Goal: Transaction & Acquisition: Purchase product/service

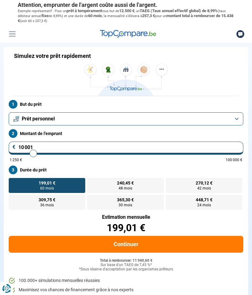
type input "10 250"
type input "10250"
type input "10 500"
type input "10500"
type input "10 750"
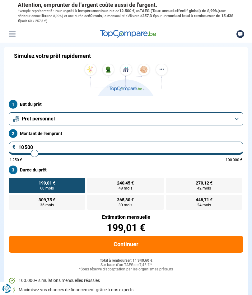
type input "10750"
type input "11 000"
type input "11000"
type input "11 250"
type input "11250"
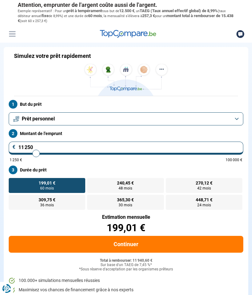
type input "11 500"
type input "11500"
type input "11 750"
type input "11750"
type input "12 000"
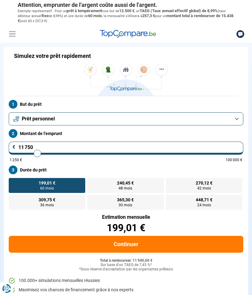
type input "12000"
type input "12 250"
type input "12250"
type input "12 750"
type input "12750"
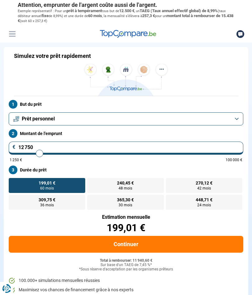
type input "13 000"
type input "13000"
type input "13 250"
type input "13250"
type input "13 500"
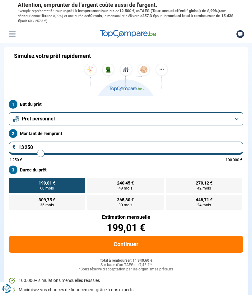
type input "13500"
type input "13 750"
type input "13750"
type input "14 250"
type input "14250"
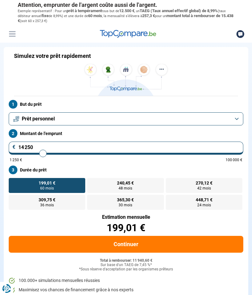
type input "14 500"
type input "14500"
type input "14 750"
type input "14750"
type input "15 000"
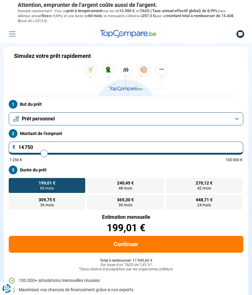
type input "15000"
type input "15 250"
type input "15250"
type input "15 500"
type input "15500"
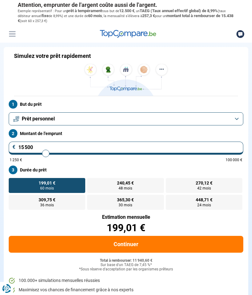
type input "15 750"
type input "15750"
type input "16 000"
type input "16000"
type input "15 750"
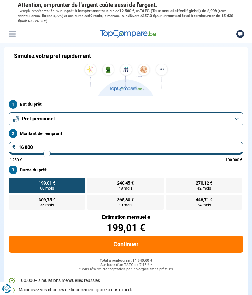
type input "15750"
type input "15 500"
type input "15500"
type input "15 750"
type input "15750"
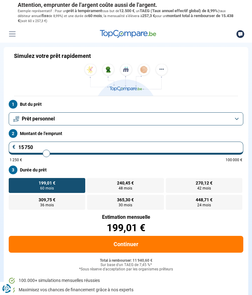
type input "16 000"
type input "16000"
type input "16 250"
type input "16250"
type input "16 500"
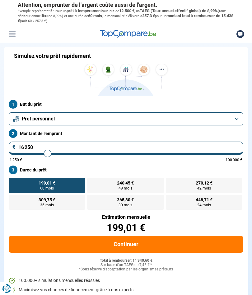
type input "16500"
type input "16 750"
type input "16750"
type input "17 000"
type input "17000"
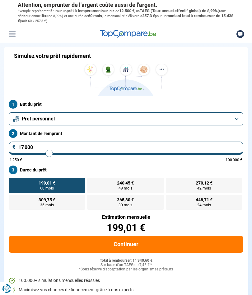
type input "17 250"
type input "17250"
type input "17 500"
type input "17500"
type input "17 750"
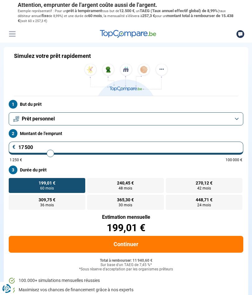
type input "17750"
type input "18 000"
type input "18000"
type input "18 250"
type input "18250"
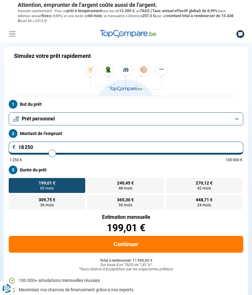
type input "18 500"
type input "18500"
type input "18 750"
type input "18750"
type input "19 000"
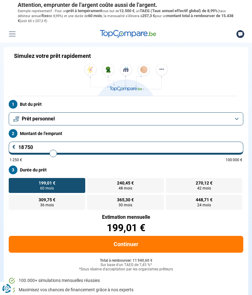
type input "19000"
type input "19 250"
type input "19250"
type input "19 500"
type input "19500"
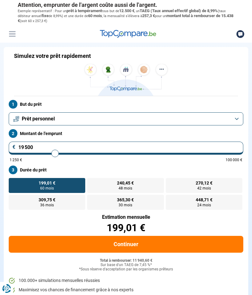
type input "19 750"
type input "19750"
type input "20 000"
type input "20000"
type input "20 250"
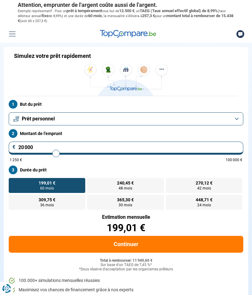
type input "20250"
type input "20 500"
type input "20500"
type input "20 250"
type input "20250"
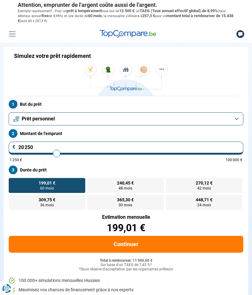
type input "20 000"
type input "20000"
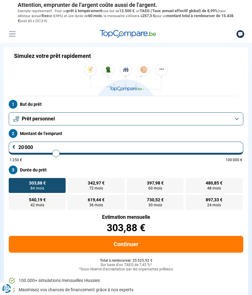
click at [144, 242] on button "Continuer" at bounding box center [126, 244] width 234 height 17
click at [57, 154] on input "range" at bounding box center [126, 153] width 233 height 1
type input "19 750"
type input "19750"
type input "19 500"
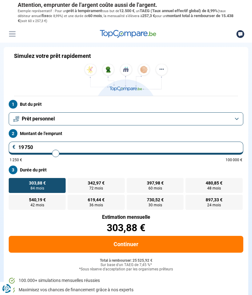
type input "19500"
type input "19 250"
type input "19250"
type input "19 000"
type input "19000"
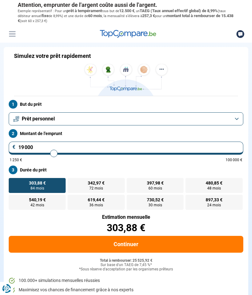
type input "18 750"
type input "18750"
type input "18 500"
type input "18500"
type input "18 250"
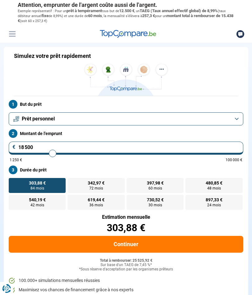
type input "18250"
type input "18 000"
type input "18000"
type input "17 750"
type input "17750"
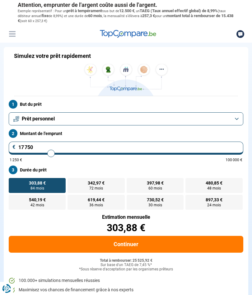
type input "17 500"
type input "17500"
type input "17 250"
type input "17250"
type input "17 000"
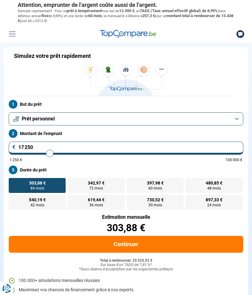
type input "17000"
type input "16 750"
type input "16750"
type input "16 500"
type input "16500"
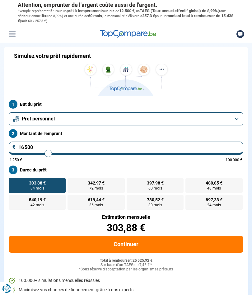
type input "16 250"
type input "16250"
type input "16 000"
type input "16000"
type input "15 750"
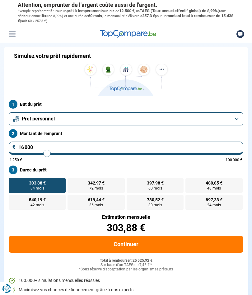
type input "15750"
type input "15 500"
type input "15500"
type input "15 250"
type input "15250"
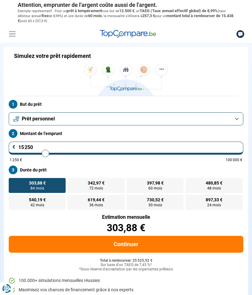
type input "15 000"
type input "15000"
type input "14 750"
type input "14750"
type input "14 500"
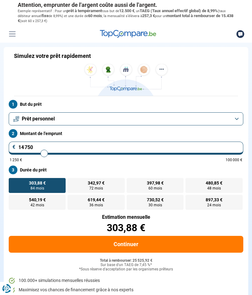
type input "14500"
type input "14 750"
type input "14750"
type input "15 000"
type input "15000"
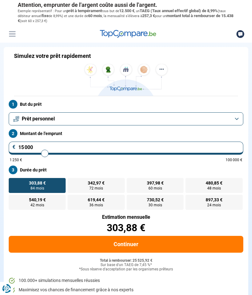
radio input "true"
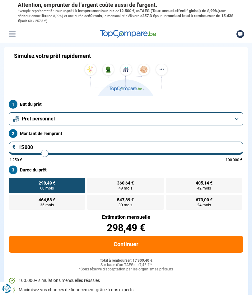
click at [133, 243] on button "Continuer" at bounding box center [126, 244] width 234 height 17
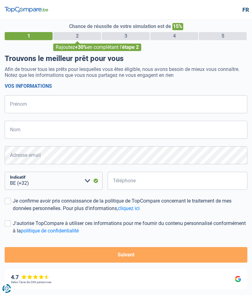
select select "32"
click at [49, 100] on input "Prénom" at bounding box center [126, 104] width 242 height 18
type input "H"
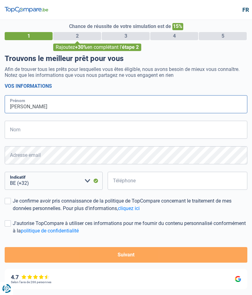
type input "[PERSON_NAME]"
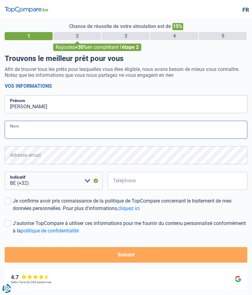
click at [56, 126] on input "Nom" at bounding box center [126, 130] width 242 height 18
type input "Habryka"
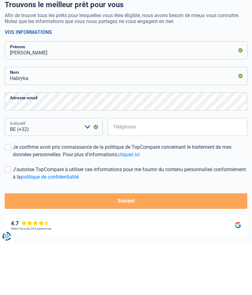
click at [42, 170] on select "BE (+32) LU (+352) Veuillez sélectionner une option" at bounding box center [54, 179] width 98 height 18
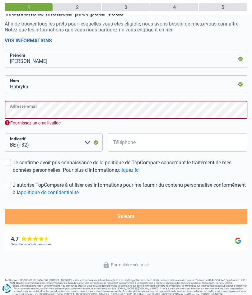
scroll to position [44, 0]
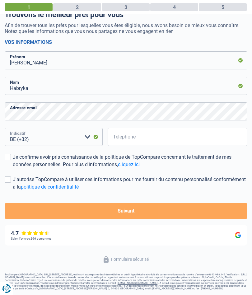
click at [41, 138] on select "BE (+32) LU (+352) Veuillez sélectionner une option" at bounding box center [54, 137] width 98 height 18
click at [44, 136] on select "BE (+32) LU (+352) Veuillez sélectionner une option" at bounding box center [54, 137] width 98 height 18
click at [88, 135] on select "BE (+32) LU (+352) Veuillez sélectionner une option" at bounding box center [54, 137] width 98 height 18
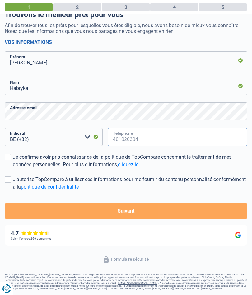
click at [152, 136] on input "Téléphone" at bounding box center [178, 137] width 140 height 18
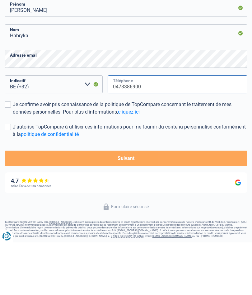
type input "0473386900"
click at [10, 153] on label "Je confirme avoir pris connaissance de la politique de TopCompare concernant le…" at bounding box center [126, 160] width 242 height 15
click at [13, 168] on input "Je confirme avoir pris connaissance de la politique de TopCompare concernant le…" at bounding box center [13, 168] width 0 height 0
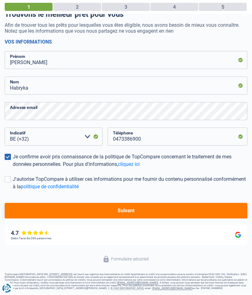
click at [11, 176] on span at bounding box center [8, 179] width 6 height 6
click at [13, 191] on input "J'autorise TopCompare à utiliser ces informations pour me fournir du contenu pe…" at bounding box center [13, 191] width 0 height 0
click at [142, 209] on button "Suivant" at bounding box center [126, 211] width 242 height 16
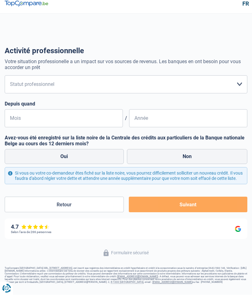
scroll to position [33, 0]
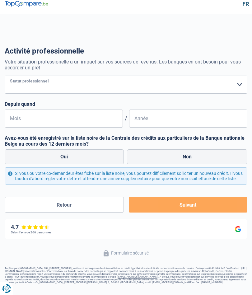
click at [238, 76] on select "Ouvrier Employé privé Employé public Invalide Indépendant Pensionné Chômeur Mut…" at bounding box center [126, 85] width 242 height 18
select select "privateEmployee"
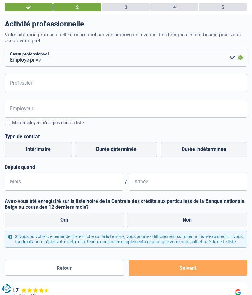
click at [213, 148] on label "Durée indéterminée" at bounding box center [203, 149] width 87 height 15
click at [213, 148] on input "Durée indéterminée" at bounding box center [203, 149] width 87 height 15
radio input "true"
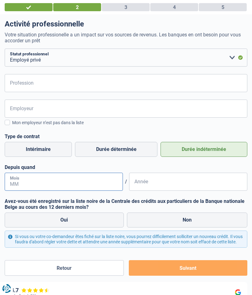
click at [32, 183] on input "Mois" at bounding box center [64, 182] width 118 height 18
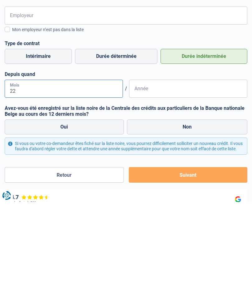
type input "2"
type input "11"
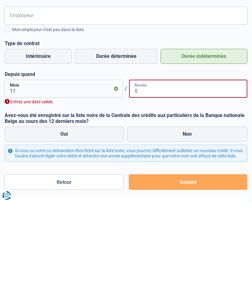
type input "0"
click at [29, 173] on input "11" at bounding box center [64, 182] width 118 height 18
type input "1"
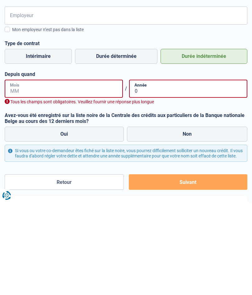
click at [32, 173] on input "Mois" at bounding box center [64, 182] width 118 height 18
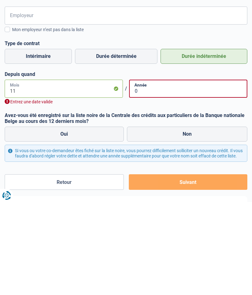
click at [29, 173] on input "11" at bounding box center [64, 182] width 118 height 18
type input "1"
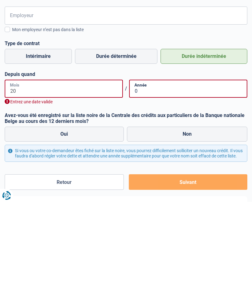
type input "2"
click at [158, 173] on input "0" at bounding box center [188, 182] width 118 height 18
click at [26, 173] on input "22" at bounding box center [64, 182] width 118 height 18
click at [27, 173] on input "22" at bounding box center [64, 182] width 118 height 18
type input "2"
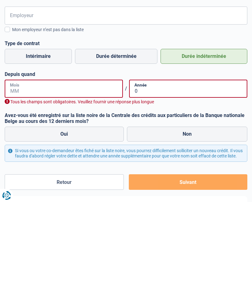
scroll to position [103, 0]
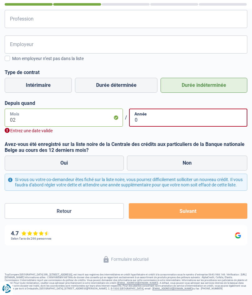
click at [26, 111] on input "02" at bounding box center [64, 117] width 118 height 18
type input "0"
click at [113, 113] on input "11" at bounding box center [64, 117] width 118 height 18
type input "1"
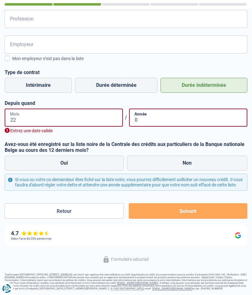
type input "22"
click at [152, 115] on input "0" at bounding box center [188, 117] width 118 height 18
type input "0"
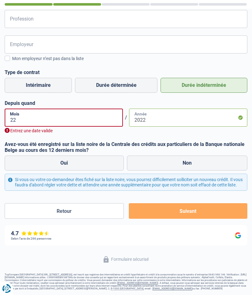
type input "2022"
click at [71, 111] on input "22" at bounding box center [64, 117] width 118 height 18
type input "2"
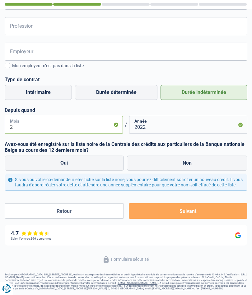
scroll to position [96, 0]
type input "10"
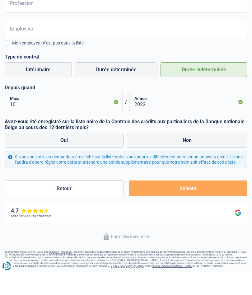
click at [182, 155] on label "Non" at bounding box center [187, 162] width 121 height 15
click at [182, 155] on input "Non" at bounding box center [187, 162] width 121 height 15
radio input "true"
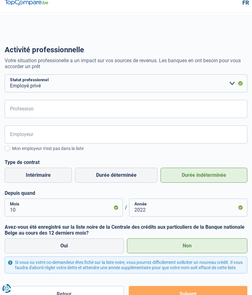
scroll to position [2, 0]
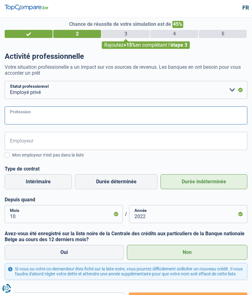
click at [197, 113] on input "Profession" at bounding box center [126, 116] width 242 height 18
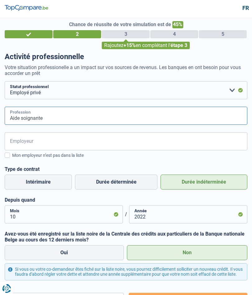
type input "Aide soignante"
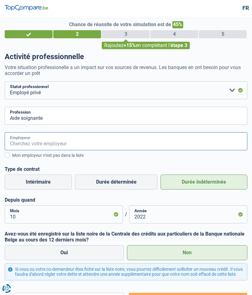
click at [85, 142] on input "Employeur" at bounding box center [126, 141] width 242 height 18
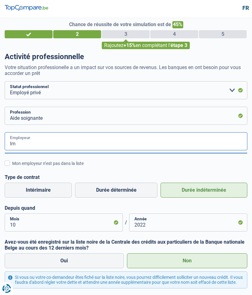
type input "I"
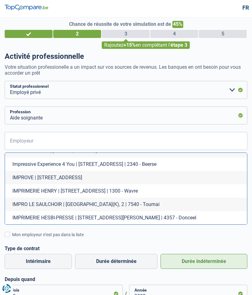
scroll to position [889, 0]
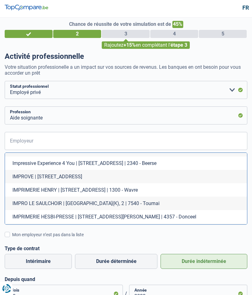
click at [90, 196] on li "IMPRO LE SAULCHOIR | Rue du Saulchoir(K), 2 | 7540 - Tournai" at bounding box center [126, 202] width 242 height 13
type input "IMPRO LE SAULCHOIR | Rue du Saulchoir(K), 2 | 7540 - Tournai"
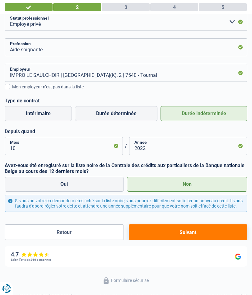
scroll to position [0, 0]
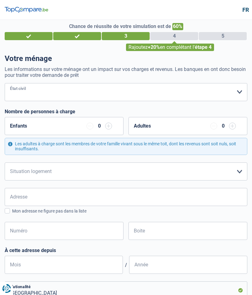
click at [28, 93] on select "Célibataire Marié(e) Cohabitant(e) légal(e) Divorcé(e) Veuf(ve) Séparé (de fait…" at bounding box center [126, 92] width 242 height 18
select select "single"
click at [110, 127] on input "button" at bounding box center [108, 125] width 7 height 7
click at [109, 128] on input "button" at bounding box center [108, 125] width 7 height 7
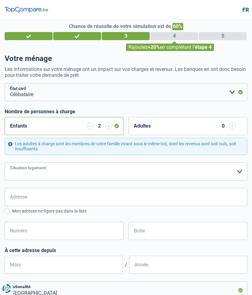
click at [237, 171] on select "Locataire Propriétaire avec prêt hypothécaire Propriétaire sans prêt hypothécai…" at bounding box center [126, 171] width 242 height 18
select select "ownerWithMortgage"
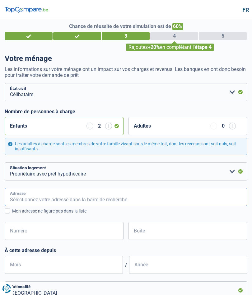
click at [31, 192] on input "Adresse" at bounding box center [126, 197] width 242 height 18
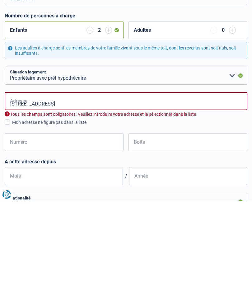
scroll to position [94, 0]
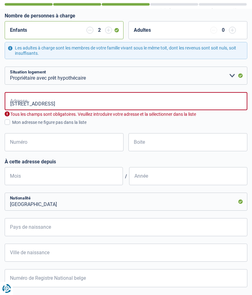
type input "Rue du Bas du Rieu, 7600, Péruwelz, BE"
type input "17"
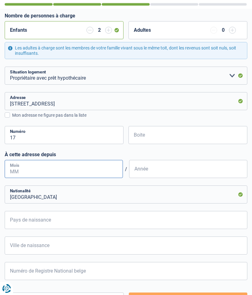
click at [35, 167] on input "Mois" at bounding box center [64, 169] width 118 height 18
type input "9"
type input "11"
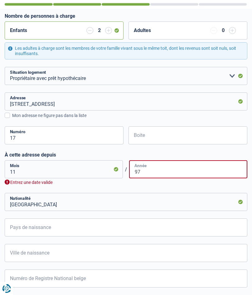
type input "9"
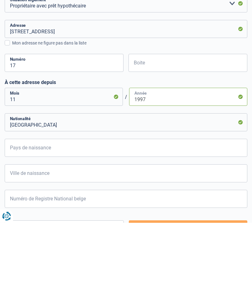
type input "1997"
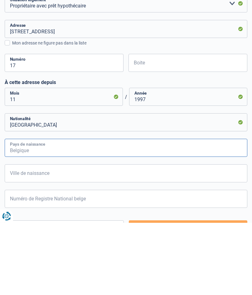
click at [65, 211] on input "Pays de naissance" at bounding box center [126, 220] width 242 height 18
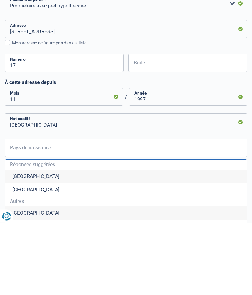
click at [27, 242] on li "Belgique" at bounding box center [126, 248] width 242 height 13
type input "Belgique"
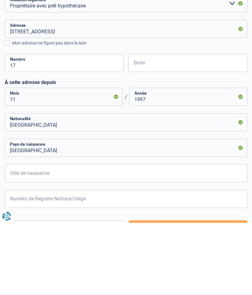
scroll to position [157, 0]
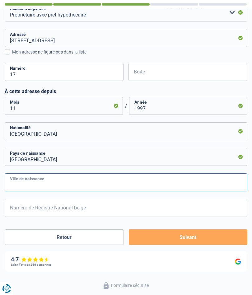
click at [68, 183] on input "Ville de naissance" at bounding box center [126, 182] width 242 height 18
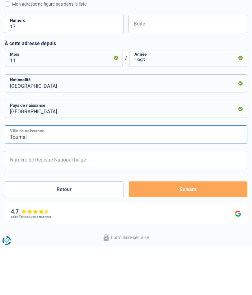
type input "Tournai"
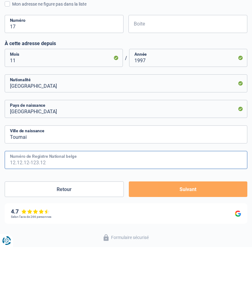
click at [81, 199] on input "Numéro de Registre National belge" at bounding box center [126, 208] width 242 height 18
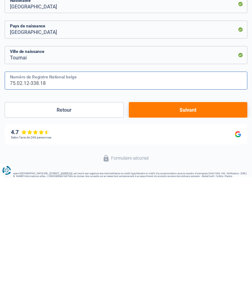
scroll to position [167, 0]
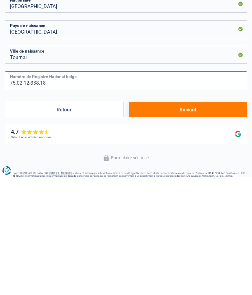
type input "75.02.12-338.18"
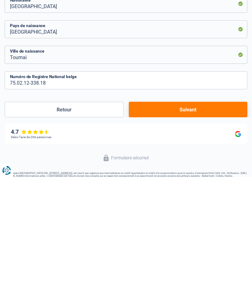
click at [188, 220] on button "Suivant" at bounding box center [188, 228] width 118 height 16
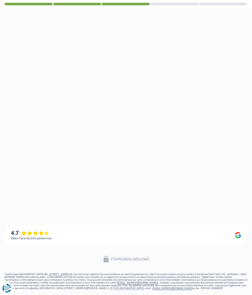
select select "familyAllowances"
select select "netSalary"
select select "mealVouchers"
select select "mortgage"
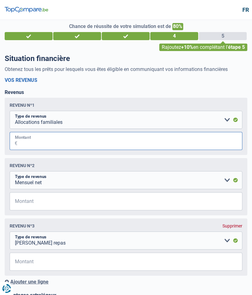
click at [44, 142] on input "Montant" at bounding box center [129, 141] width 225 height 18
type input "456"
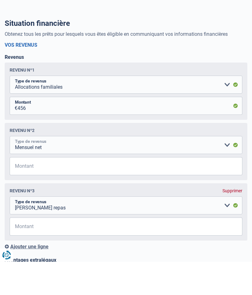
click at [228, 169] on select "Allocation d'handicap Allocations chômage Allocations familiales Chèques repas …" at bounding box center [126, 178] width 233 height 18
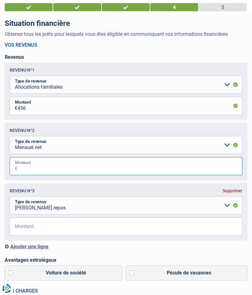
click at [43, 166] on input "Montant" at bounding box center [129, 166] width 225 height 18
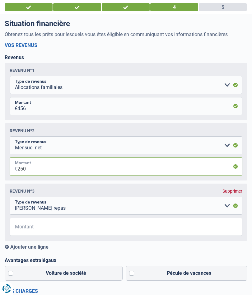
type input "2.500"
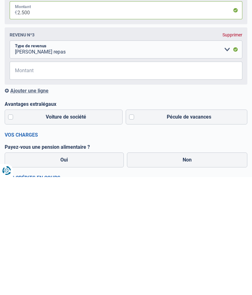
scroll to position [72, 0]
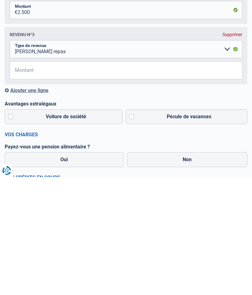
click at [130, 227] on label "Pécule de vacances" at bounding box center [187, 234] width 122 height 15
click at [130, 227] on input "Pécule de vacances" at bounding box center [187, 234] width 122 height 15
checkbox input "true"
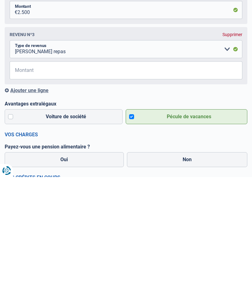
scroll to position [190, 0]
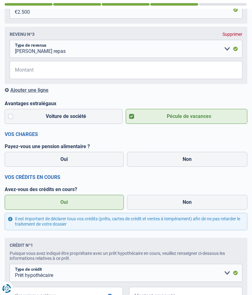
click at [188, 161] on label "Non" at bounding box center [187, 159] width 121 height 15
click at [188, 161] on input "Non" at bounding box center [187, 159] width 121 height 15
radio input "true"
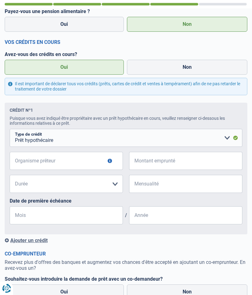
scroll to position [345, 0]
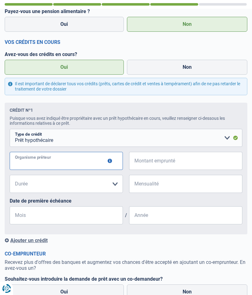
click at [54, 160] on input "Organisme prêteur" at bounding box center [66, 161] width 113 height 18
type input "Fortis banque paris"
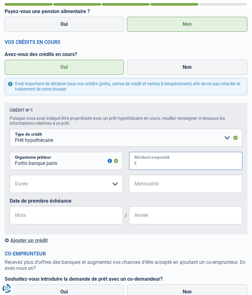
click at [151, 163] on input "Montant emprunté" at bounding box center [189, 161] width 105 height 18
type input "449"
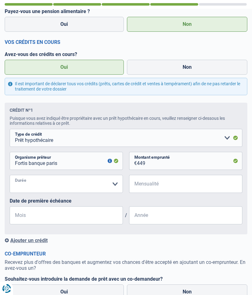
click at [116, 187] on select "120 mois 180 mois 240 mois 300 mois 360 mois 420 mois Veuillez sélectionner une…" at bounding box center [66, 184] width 113 height 18
click at [114, 186] on select "120 mois 180 mois 240 mois 300 mois 360 mois 420 mois Veuillez sélectionner une…" at bounding box center [66, 184] width 113 height 18
select select "420"
click at [150, 182] on input "Mensualité" at bounding box center [189, 184] width 105 height 18
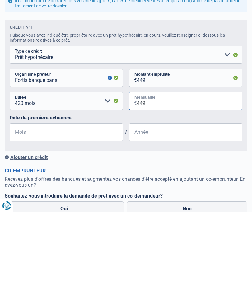
type input "449"
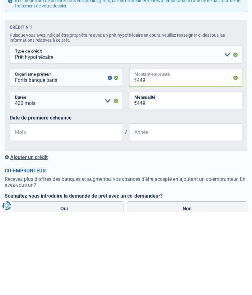
click at [156, 152] on input "449" at bounding box center [189, 161] width 105 height 18
type input "44"
select select
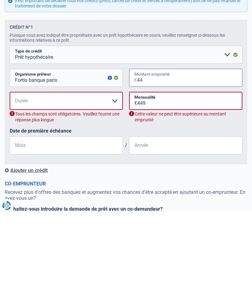
type input "4"
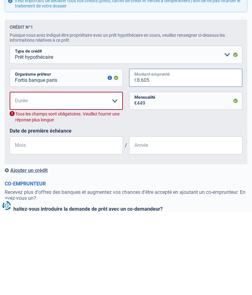
type input "86.053"
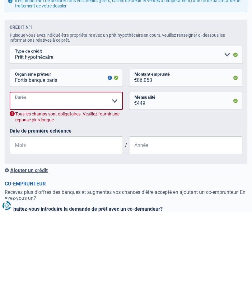
click at [116, 175] on select "120 mois 180 mois 240 mois 300 mois 360 mois 420 mois Veuillez sélectionner une…" at bounding box center [66, 184] width 113 height 18
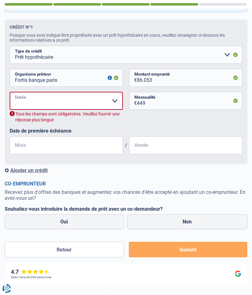
select select "420"
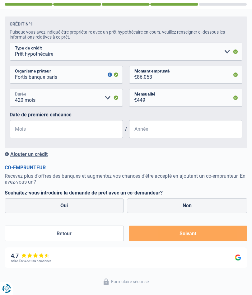
scroll to position [429, 0]
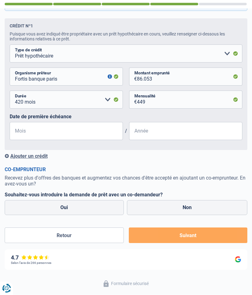
click at [191, 206] on label "Non" at bounding box center [187, 207] width 121 height 15
click at [191, 206] on input "Non" at bounding box center [187, 207] width 121 height 15
radio input "true"
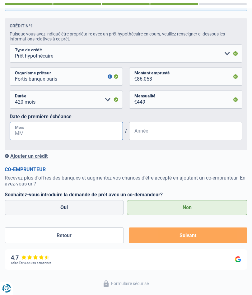
click at [26, 131] on input "Mois" at bounding box center [66, 131] width 113 height 18
type input "1"
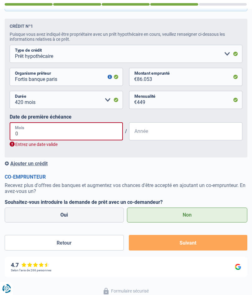
type input "03"
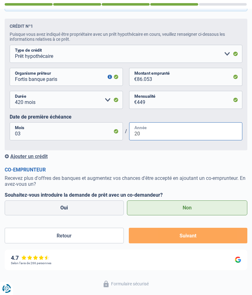
type input "2"
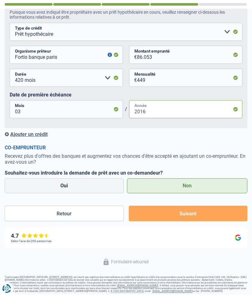
scroll to position [450, 0]
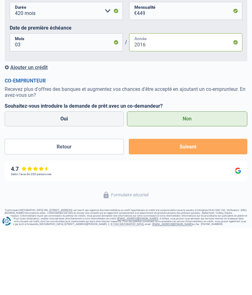
type input "2016"
click at [190, 206] on button "Suivant" at bounding box center [188, 214] width 118 height 16
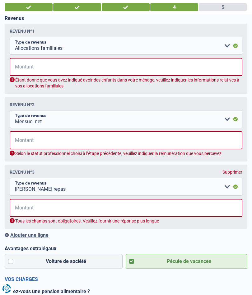
scroll to position [66, 0]
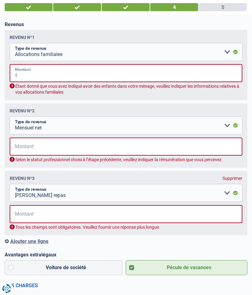
click at [23, 74] on input "Montant" at bounding box center [130, 73] width 224 height 18
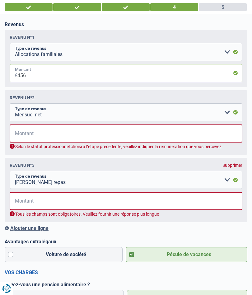
type input "456"
click at [38, 137] on input "Montant" at bounding box center [130, 133] width 224 height 18
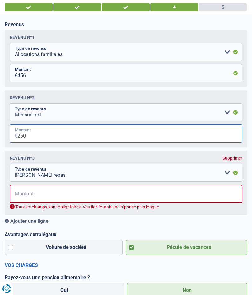
type input "2.500"
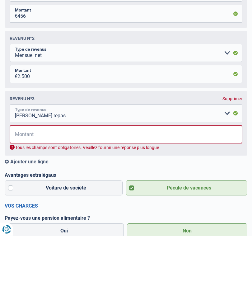
click at [237, 164] on select "Allocation d'handicap Allocations chômage Allocations familiales Chèques repas …" at bounding box center [126, 173] width 233 height 18
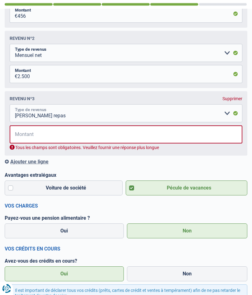
click at [227, 118] on select "Allocation d'handicap Allocations chômage Allocations familiales Chèques repas …" at bounding box center [126, 113] width 233 height 18
click at [34, 137] on input "Montant" at bounding box center [130, 134] width 224 height 18
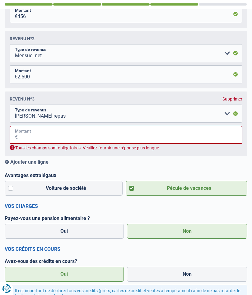
type input "0"
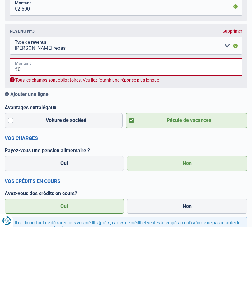
type input "0"
click at [227, 104] on select "Allocation d'handicap Allocations chômage Allocations familiales Chèques repas …" at bounding box center [126, 113] width 233 height 18
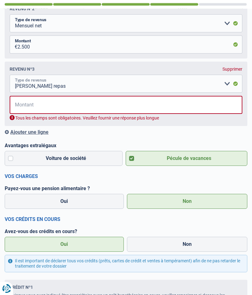
scroll to position [154, 0]
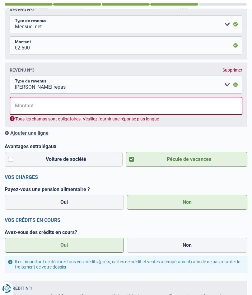
click at [230, 72] on div "Supprimer" at bounding box center [232, 69] width 20 height 5
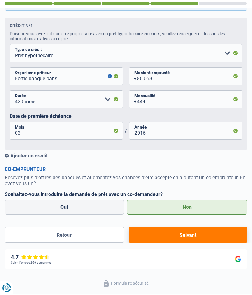
scroll to position [348, 0]
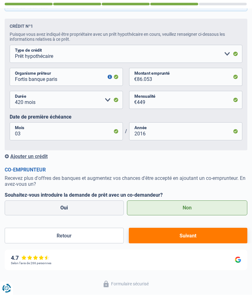
click at [171, 237] on button "Suivant" at bounding box center [188, 236] width 118 height 16
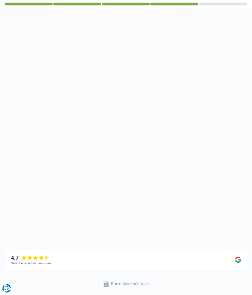
scroll to position [33, 0]
select select "84"
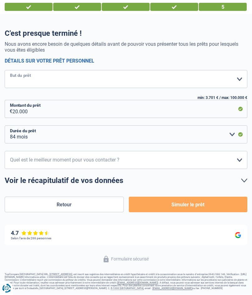
click at [240, 70] on select "Confort maison: meubles, textile, peinture, électroménager, outillage non-profe…" at bounding box center [126, 79] width 242 height 18
select select "study"
click at [182, 197] on button "Simuler le prêt" at bounding box center [188, 205] width 118 height 16
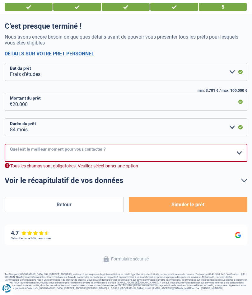
click at [236, 152] on select "10h-12h 12h-14h 14h-16h 16h-18h Veuillez sélectionner une option" at bounding box center [126, 153] width 242 height 18
select select "16-18"
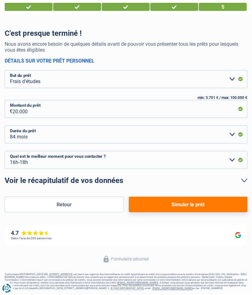
click at [185, 197] on button "Simuler le prêt" at bounding box center [188, 205] width 118 height 16
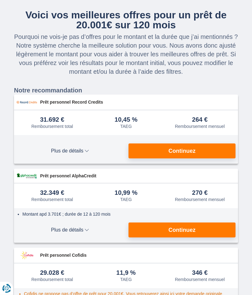
scroll to position [65, 0]
click at [90, 153] on span "Plus de détails" at bounding box center [69, 150] width 107 height 5
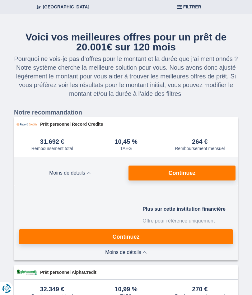
scroll to position [34, 0]
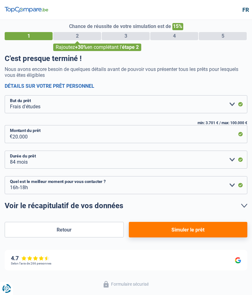
select select "study"
select select "84"
select select "16-18"
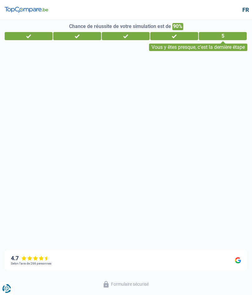
select select "single"
select select "ownerWithMortgage"
select select "BE"
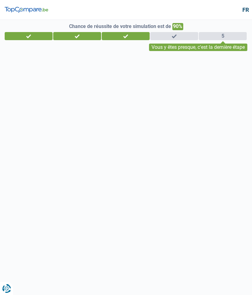
select select "privateEmployee"
select select "32"
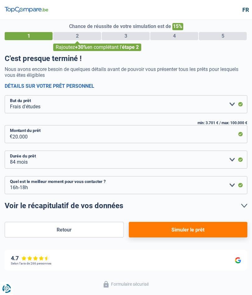
select select "study"
select select "84"
select select "16-18"
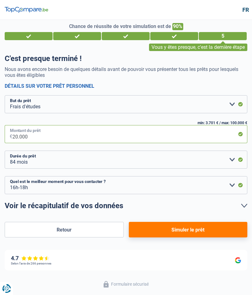
click at [61, 133] on input "20.000" at bounding box center [129, 134] width 235 height 18
click at [37, 138] on input "20.000" at bounding box center [129, 134] width 235 height 18
type input "2.000"
select select "24"
type input "2"
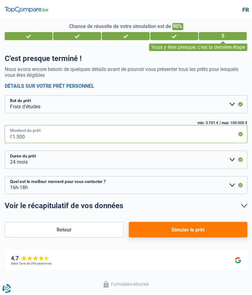
type input "15.000"
select select "60"
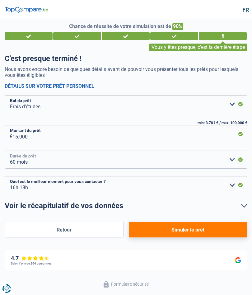
click at [233, 159] on select "12 mois 18 mois 24 mois 30 mois 36 mois 42 mois 48 mois 60 mois Veuillez sélect…" at bounding box center [126, 159] width 242 height 18
click at [187, 229] on button "Simuler le prêt" at bounding box center [188, 230] width 118 height 16
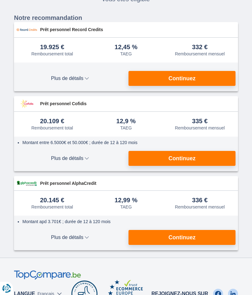
scroll to position [112, 0]
click at [108, 151] on button "Plus de détails Moins de détails" at bounding box center [69, 158] width 107 height 15
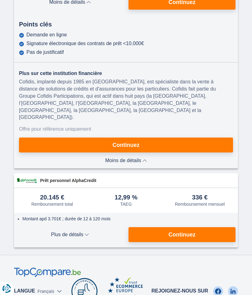
scroll to position [267, 0]
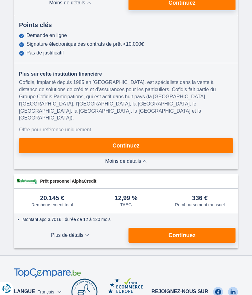
click at [85, 233] on span "Plus de détails" at bounding box center [69, 235] width 107 height 5
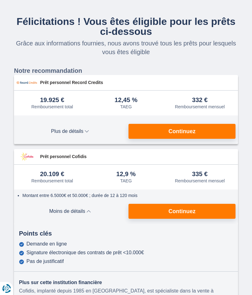
scroll to position [63, 0]
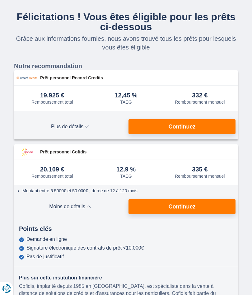
click at [188, 206] on span "Continuez" at bounding box center [181, 207] width 27 height 6
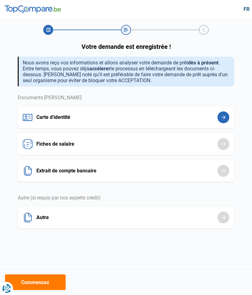
click at [224, 119] on button "Carte d'identité" at bounding box center [126, 117] width 216 height 22
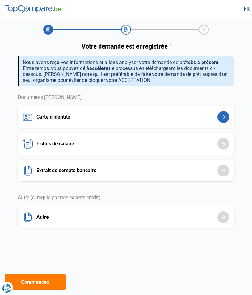
click at [42, 280] on button "Commencez" at bounding box center [35, 282] width 61 height 16
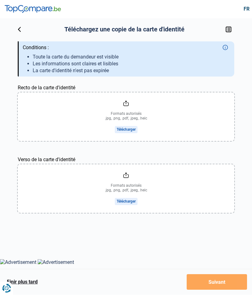
click at [128, 131] on input "Recto de la carte d'identité" at bounding box center [126, 117] width 216 height 48
click at [128, 132] on input "Recto de la carte d'identité" at bounding box center [126, 117] width 216 height 48
click at [127, 131] on input "Recto de la carte d'identité" at bounding box center [126, 117] width 216 height 48
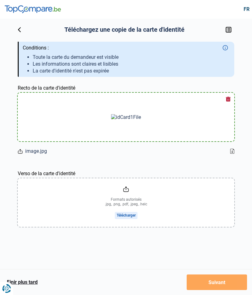
click at [128, 216] on input "Verso de la carte d'identité" at bounding box center [126, 202] width 216 height 48
click at [127, 191] on input "Verso de la carte d'identité" at bounding box center [126, 202] width 216 height 48
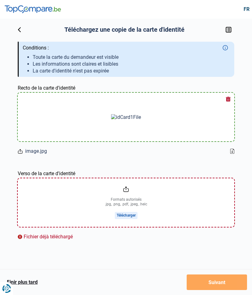
click at [130, 188] on input "Verso de la carte d'identité" at bounding box center [126, 202] width 216 height 48
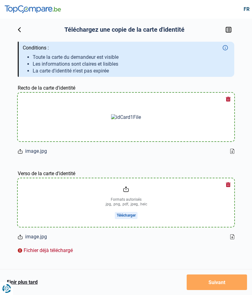
click at [129, 188] on input "Verso de la carte d'identité" at bounding box center [126, 202] width 216 height 48
type input "C:\fakepath\image.jpg"
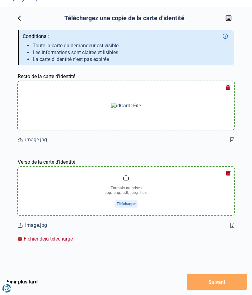
click at [33, 226] on span "image.jpg" at bounding box center [36, 225] width 22 height 7
click at [127, 205] on input "Verso de la carte d'identité" at bounding box center [126, 191] width 216 height 48
click at [127, 177] on input "Verso de la carte d'identité" at bounding box center [126, 191] width 216 height 48
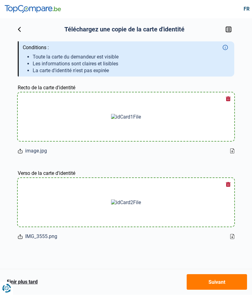
click at [216, 282] on button "Suivant" at bounding box center [217, 282] width 61 height 16
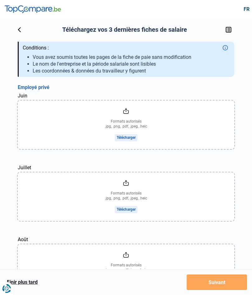
click at [128, 137] on input "Juin" at bounding box center [126, 124] width 216 height 48
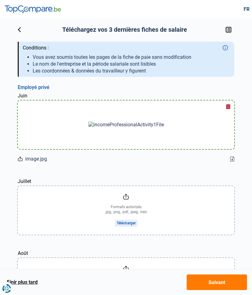
click at [135, 219] on input "Juillet" at bounding box center [126, 210] width 216 height 48
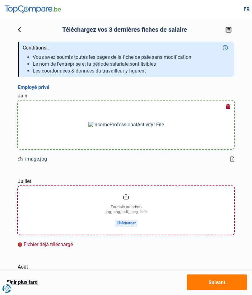
click at [126, 200] on input "Juillet" at bounding box center [126, 210] width 216 height 48
type input "C:\fakepath\image.jpg"
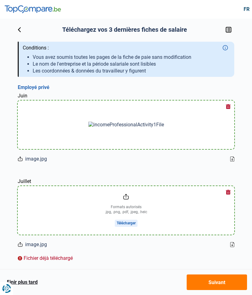
click at [130, 226] on input "Juillet" at bounding box center [126, 210] width 216 height 48
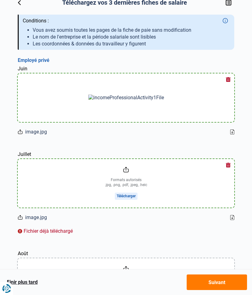
click at [128, 170] on input "Juillet" at bounding box center [126, 183] width 216 height 48
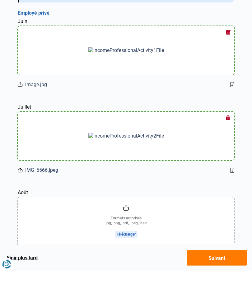
scroll to position [50, 0]
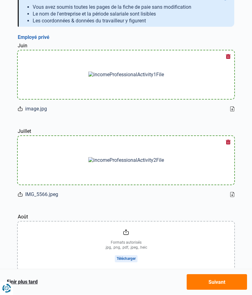
click at [128, 260] on input "Août" at bounding box center [126, 246] width 216 height 48
type input "C:\fakepath\image.jpg"
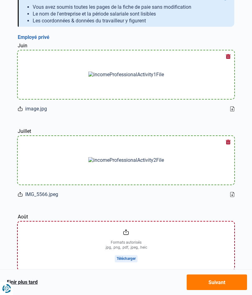
scroll to position [77, 0]
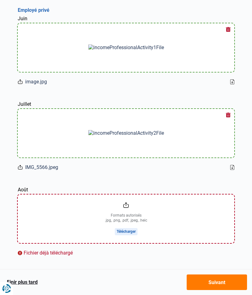
click at [130, 208] on input "Août" at bounding box center [126, 218] width 216 height 48
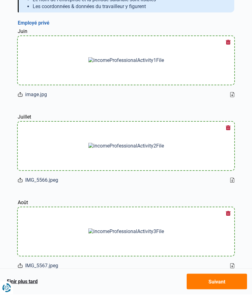
scroll to position [63, 0]
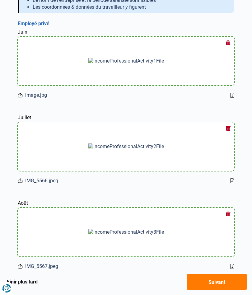
click at [217, 290] on button "Suivant" at bounding box center [217, 282] width 61 height 16
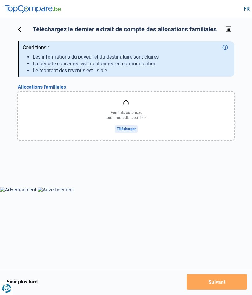
click at [130, 103] on input "file" at bounding box center [126, 116] width 216 height 48
click at [128, 108] on input "file" at bounding box center [126, 116] width 216 height 48
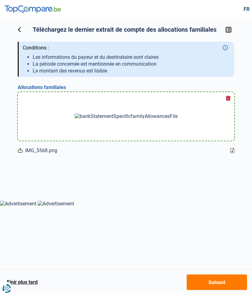
click at [218, 285] on button "Suivant" at bounding box center [217, 282] width 61 height 16
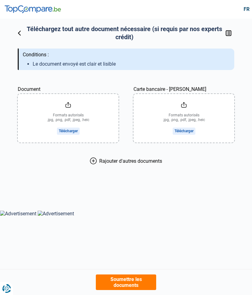
click at [71, 109] on input "Document" at bounding box center [68, 118] width 101 height 48
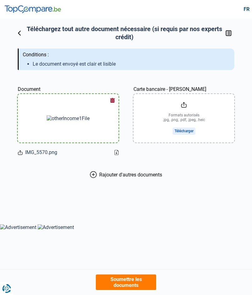
click at [33, 127] on div at bounding box center [68, 118] width 86 height 48
click at [24, 158] on div "Document IMG_5570.png Carte bancaire - Christiane Habryka Formats autorisés .jp…" at bounding box center [126, 127] width 216 height 100
click at [19, 152] on icon at bounding box center [20, 152] width 5 height 7
click at [112, 99] on button "button" at bounding box center [112, 99] width 9 height 9
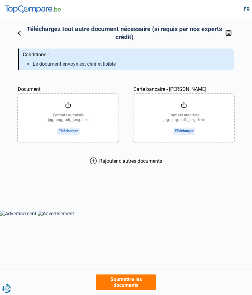
click at [111, 289] on button "Soumettre les documents" at bounding box center [126, 282] width 61 height 16
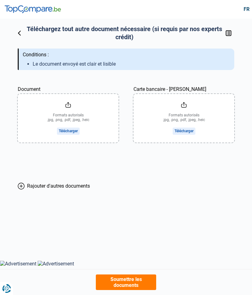
click at [73, 130] on input "Document" at bounding box center [68, 118] width 101 height 48
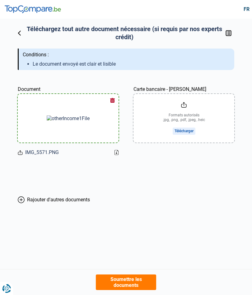
click at [187, 130] on input "Carte bancaire - Christiane Habryka" at bounding box center [183, 118] width 101 height 48
click at [190, 130] on input "Carte bancaire - Christiane Habryka" at bounding box center [183, 118] width 101 height 48
click at [185, 104] on input "Carte bancaire - Christiane Habryka" at bounding box center [183, 118] width 101 height 48
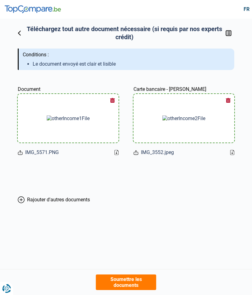
click at [71, 199] on span "Rajouter d'autres documents" at bounding box center [58, 199] width 63 height 6
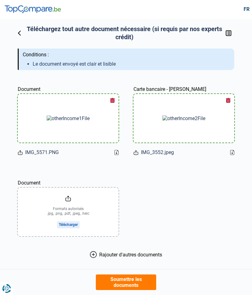
click at [72, 227] on input "Document" at bounding box center [68, 211] width 101 height 48
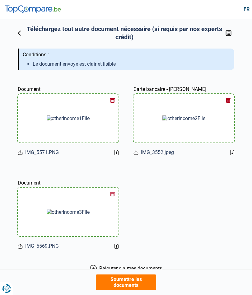
click at [73, 210] on img at bounding box center [68, 212] width 43 height 6
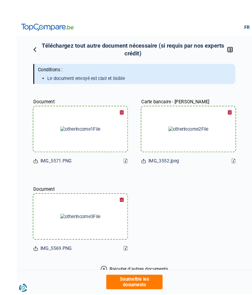
scroll to position [1, 0]
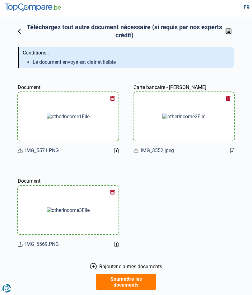
click at [135, 265] on span "Rajouter d'autres documents" at bounding box center [130, 267] width 63 height 6
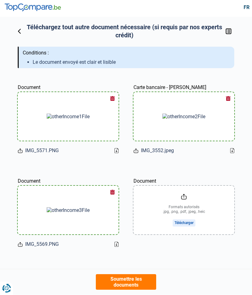
scroll to position [2, 0]
click at [184, 197] on input "Document" at bounding box center [183, 210] width 101 height 48
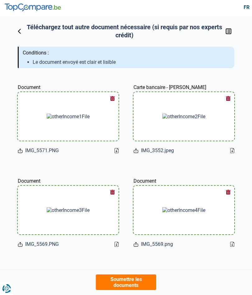
click at [69, 211] on img at bounding box center [68, 210] width 43 height 6
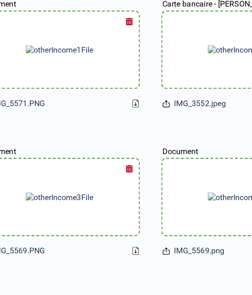
scroll to position [0, 0]
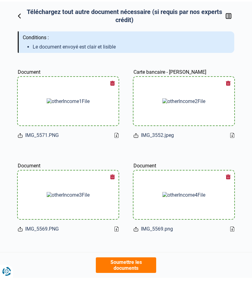
click at [231, 189] on button "button" at bounding box center [227, 193] width 9 height 9
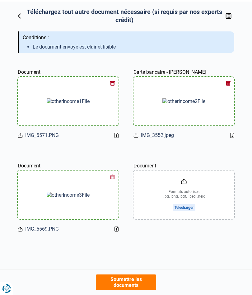
click at [187, 207] on input "Document" at bounding box center [183, 194] width 101 height 48
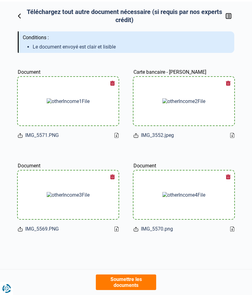
scroll to position [13, 0]
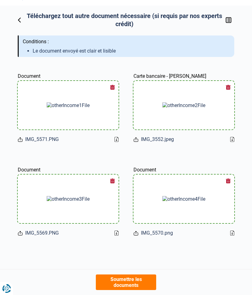
click at [56, 280] on span "Rajouter d'autres documents" at bounding box center [58, 280] width 63 height 6
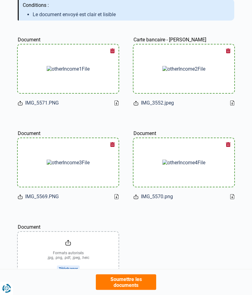
scroll to position [51, 0]
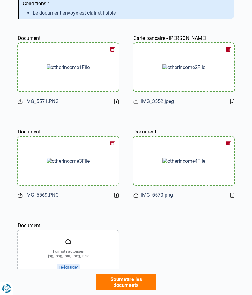
click at [71, 241] on input "Document" at bounding box center [68, 254] width 101 height 48
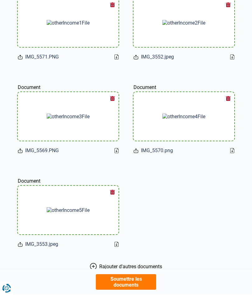
click at [134, 290] on button "Soumettre les documents" at bounding box center [126, 282] width 61 height 16
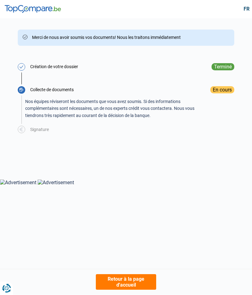
click at [131, 284] on button "Retour à la page d'accueil" at bounding box center [126, 282] width 61 height 16
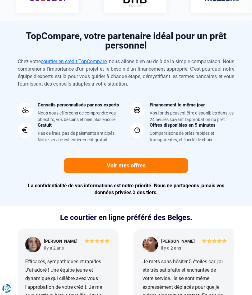
scroll to position [598, 0]
